Goal: Information Seeking & Learning: Learn about a topic

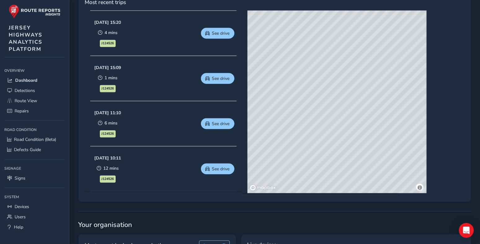
scroll to position [279, 0]
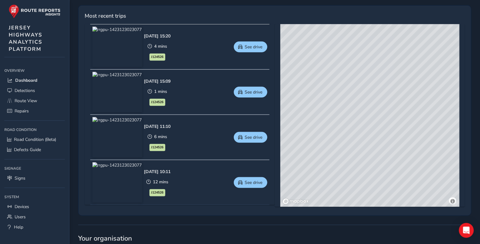
click at [357, 109] on div "© Mapbox © OpenStreetMap Improve this map © Maxar" at bounding box center [369, 115] width 179 height 183
drag, startPoint x: 137, startPoint y: 138, endPoint x: 236, endPoint y: 99, distance: 106.1
click at [241, 92] on div "Oct 13 2025, 15:20 4 mins J124526 See drive Oct 13 2025, 15:09 1 mins J124526 S…" at bounding box center [179, 114] width 179 height 181
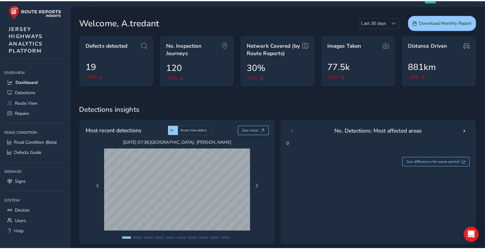
scroll to position [0, 0]
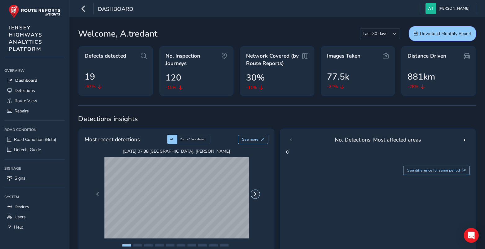
click at [256, 193] on span "Next Page" at bounding box center [255, 194] width 4 height 4
click at [256, 194] on span "Next Page" at bounding box center [255, 194] width 4 height 4
click at [257, 194] on span "Next Page" at bounding box center [255, 194] width 4 height 4
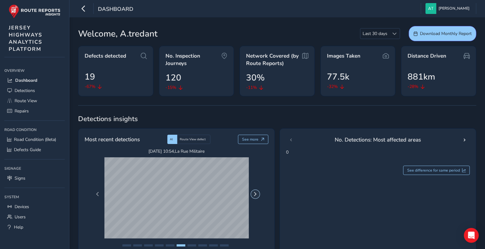
click at [257, 194] on span "Next Page" at bounding box center [255, 194] width 4 height 4
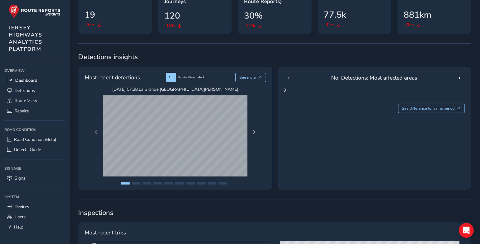
scroll to position [31, 0]
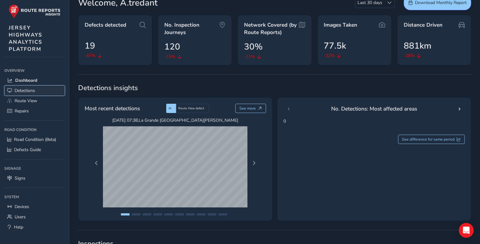
click at [20, 89] on span "Detections" at bounding box center [25, 91] width 20 height 6
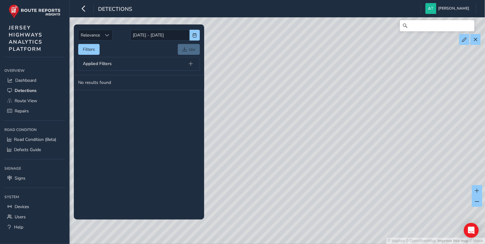
drag, startPoint x: 432, startPoint y: 131, endPoint x: 325, endPoint y: 129, distance: 107.0
click at [326, 129] on div "© Mapbox © OpenStreetMap Improve this map © Maxar" at bounding box center [242, 122] width 485 height 244
click at [23, 99] on span "Route View" at bounding box center [26, 101] width 23 height 6
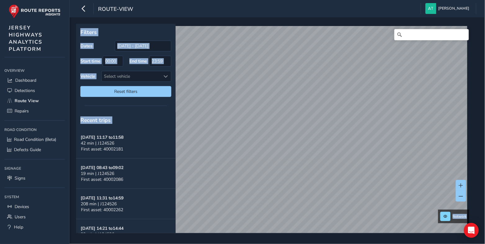
click at [179, 2] on div "route-view [PERSON_NAME] Colour Scheme: Dark Dim Light Logout" at bounding box center [276, 8] width 415 height 17
click at [179, 3] on div "route-view [PERSON_NAME] Colour Scheme: Dark Dim Light Logout" at bounding box center [276, 8] width 415 height 17
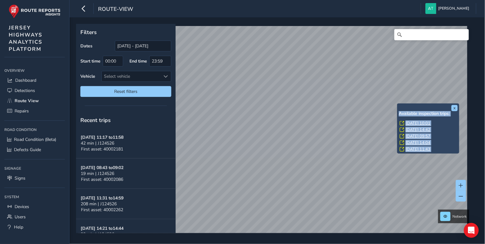
click at [399, 104] on div "x Available inspection trips: [DATE] 10:01 [DATE] 14:42 [DATE] 09:57 [DATE] 14:…" at bounding box center [428, 129] width 62 height 51
click at [412, 123] on link "[DATE] 10:01" at bounding box center [417, 124] width 25 height 6
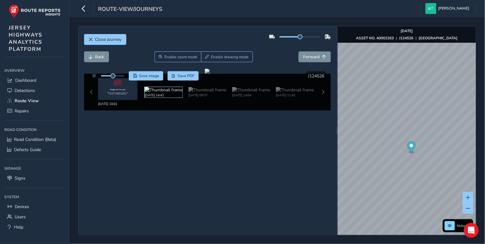
click at [166, 90] on img at bounding box center [164, 90] width 38 height 6
click at [160, 89] on img at bounding box center [164, 90] width 38 height 6
click at [160, 90] on img at bounding box center [164, 90] width 38 height 6
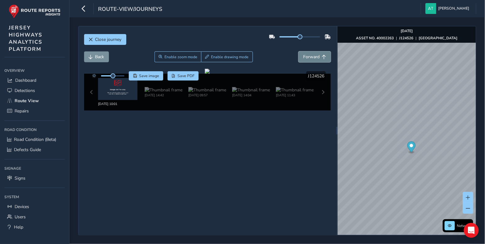
click at [315, 55] on span "Forward" at bounding box center [311, 57] width 16 height 6
click at [314, 56] on span "Forward" at bounding box center [311, 57] width 16 height 6
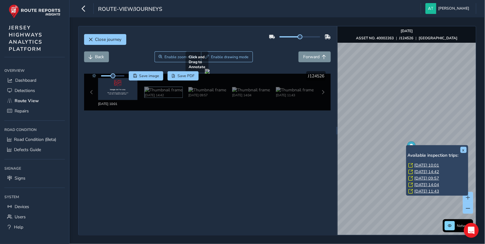
click at [166, 92] on img at bounding box center [164, 90] width 38 height 6
click at [166, 93] on img at bounding box center [164, 90] width 38 height 6
click at [162, 144] on div "Close journey Back Enable zoom mode Enable drawing mode Forward Click and Drag …" at bounding box center [207, 130] width 258 height 209
click at [158, 90] on img at bounding box center [164, 90] width 38 height 6
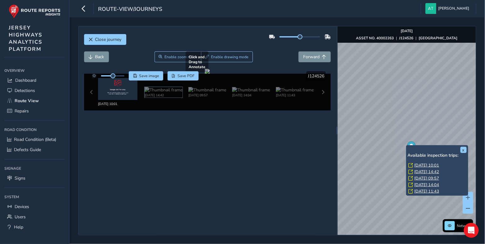
click at [158, 90] on img at bounding box center [164, 90] width 38 height 6
click at [214, 87] on img at bounding box center [207, 90] width 38 height 6
click at [100, 56] on span "Back" at bounding box center [99, 57] width 9 height 6
click at [312, 57] on span "Forward" at bounding box center [311, 57] width 16 height 6
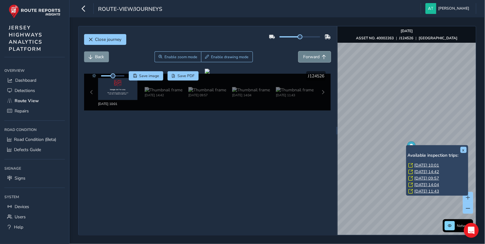
click at [312, 57] on span "Forward" at bounding box center [311, 57] width 16 height 6
click at [311, 57] on span "Forward" at bounding box center [311, 57] width 16 height 6
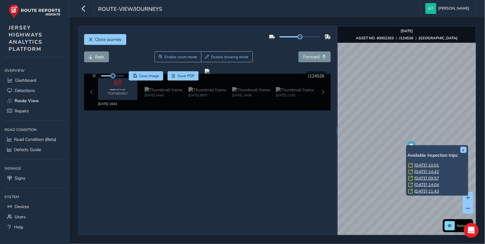
click at [426, 164] on link "[DATE] 10:01" at bounding box center [426, 166] width 25 height 6
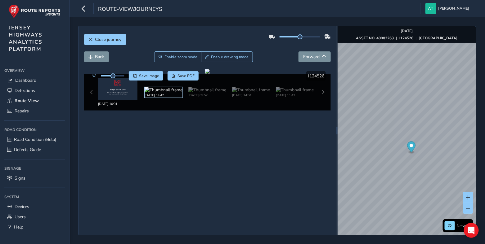
click at [158, 87] on img at bounding box center [164, 90] width 38 height 6
click at [159, 98] on div "[DATE] 14:42" at bounding box center [164, 95] width 38 height 5
click at [97, 55] on span "Back" at bounding box center [99, 57] width 9 height 6
click at [99, 56] on span "Back" at bounding box center [99, 57] width 9 height 6
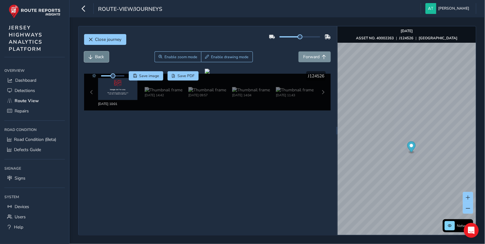
click at [99, 56] on span "Back" at bounding box center [99, 57] width 9 height 6
click at [26, 89] on span "Detections" at bounding box center [25, 91] width 20 height 6
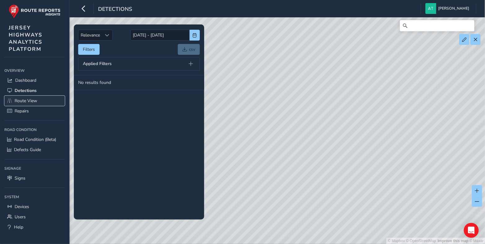
click at [17, 101] on span "Route View" at bounding box center [26, 101] width 23 height 6
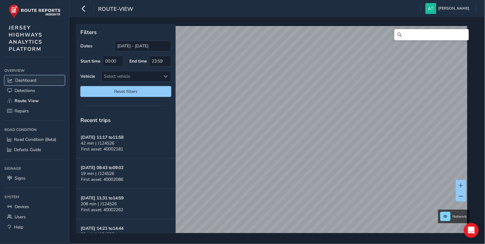
click at [30, 79] on span "Dashboard" at bounding box center [25, 81] width 21 height 6
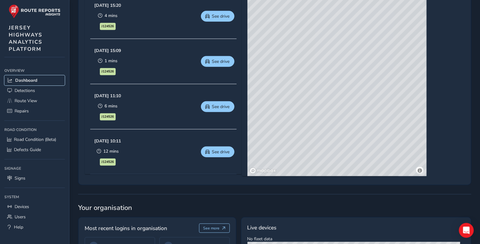
scroll to position [310, 0]
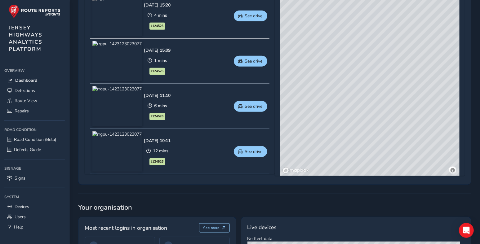
drag, startPoint x: 327, startPoint y: 73, endPoint x: 333, endPoint y: 121, distance: 48.1
click at [333, 136] on div "© Mapbox © OpenStreetMap Improve this map © Maxar" at bounding box center [369, 84] width 179 height 183
drag, startPoint x: 364, startPoint y: 65, endPoint x: 348, endPoint y: 108, distance: 45.5
click at [348, 128] on div "© Mapbox © OpenStreetMap Improve this map © Maxar" at bounding box center [369, 84] width 179 height 183
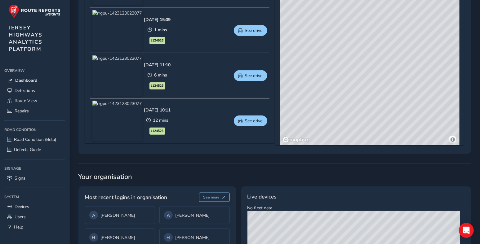
scroll to position [341, 0]
click at [248, 119] on span "See drive" at bounding box center [254, 121] width 18 height 6
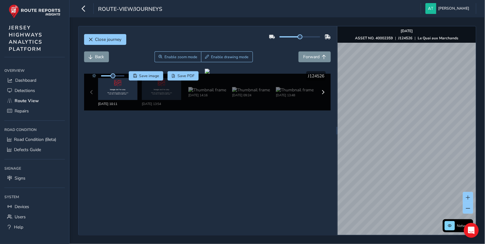
click at [327, 104] on div "Close journey Back Enable zoom mode Enable drawing mode Forward Click and Drag …" at bounding box center [277, 131] width 398 height 210
click at [99, 38] on span "Close journey" at bounding box center [108, 40] width 26 height 6
